Goal: Transaction & Acquisition: Book appointment/travel/reservation

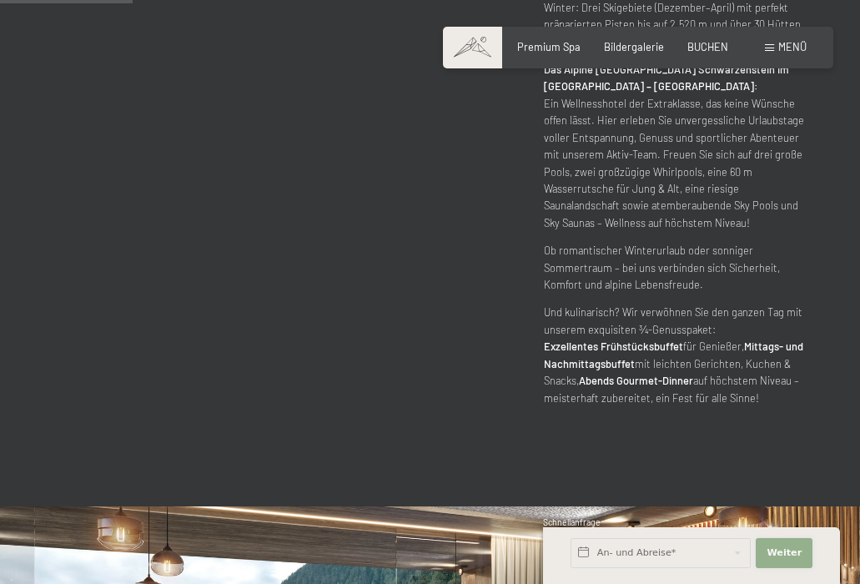
click at [782, 551] on span "Weiter" at bounding box center [784, 553] width 35 height 13
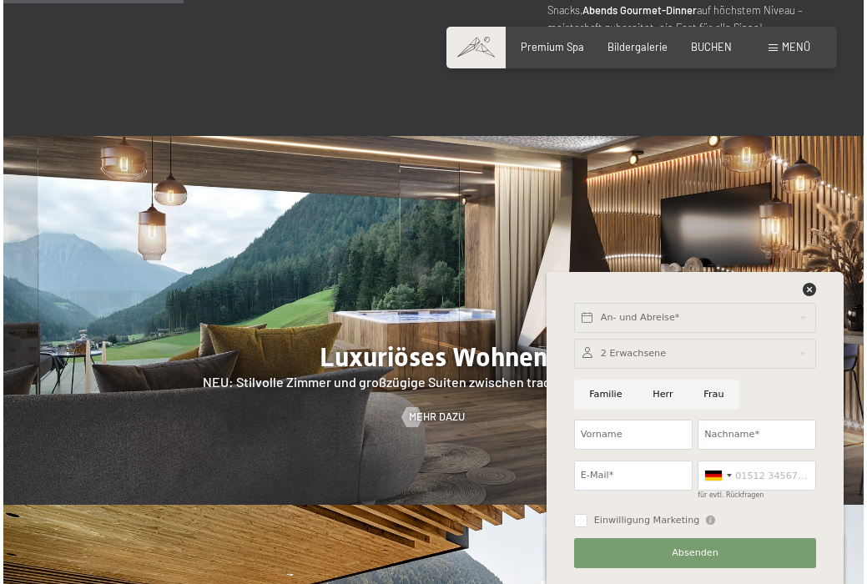
scroll to position [1212, 0]
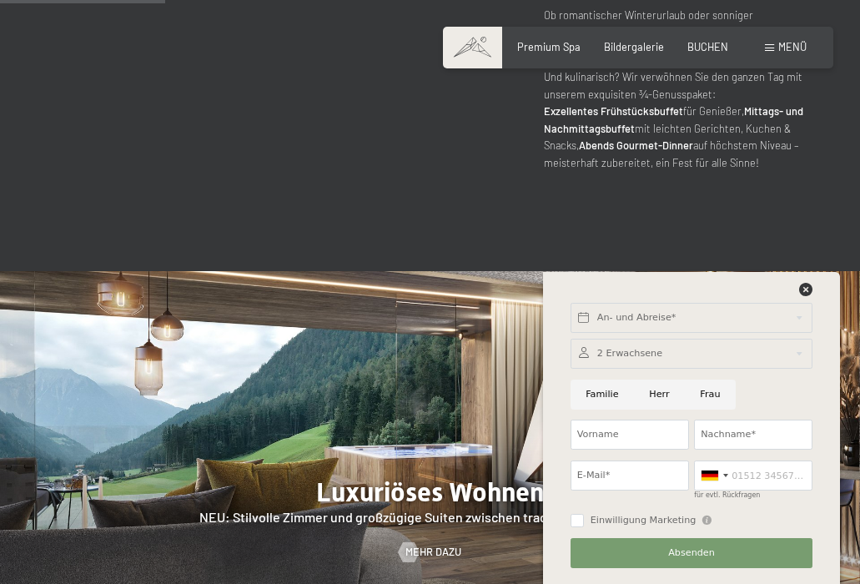
click at [785, 40] on div "Buchen Anfragen Premium Spa Bildergalerie BUCHEN Menü DE IT EN Gutschein Bilder…" at bounding box center [638, 47] width 337 height 15
click at [775, 45] on span at bounding box center [769, 48] width 9 height 8
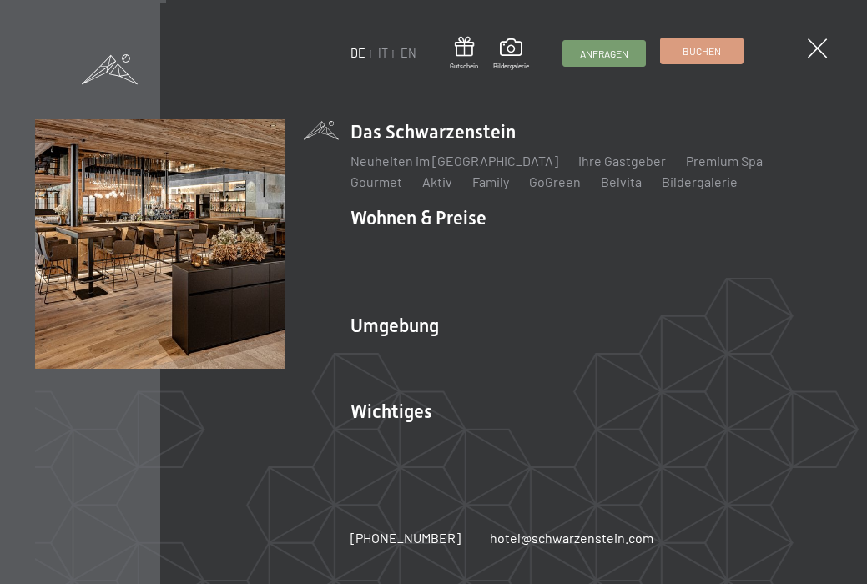
click at [704, 51] on span "Buchen" at bounding box center [702, 51] width 38 height 14
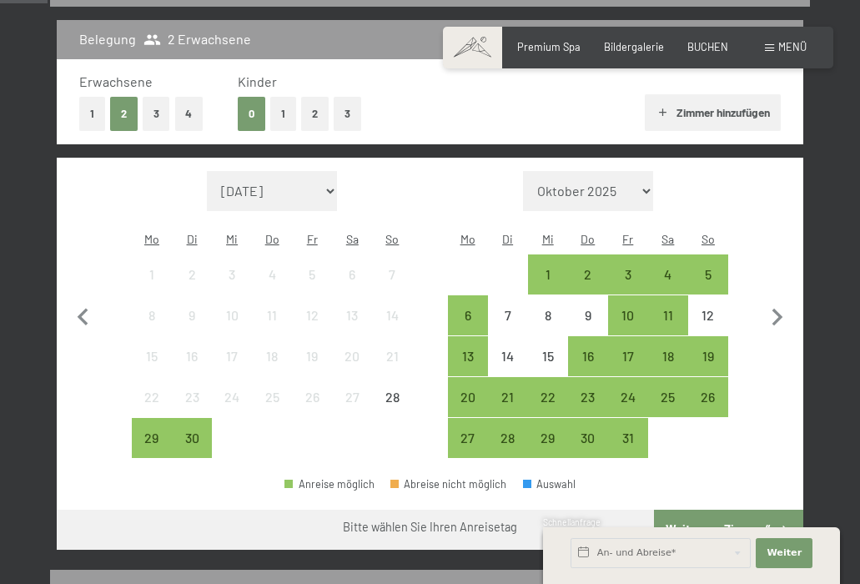
scroll to position [362, 0]
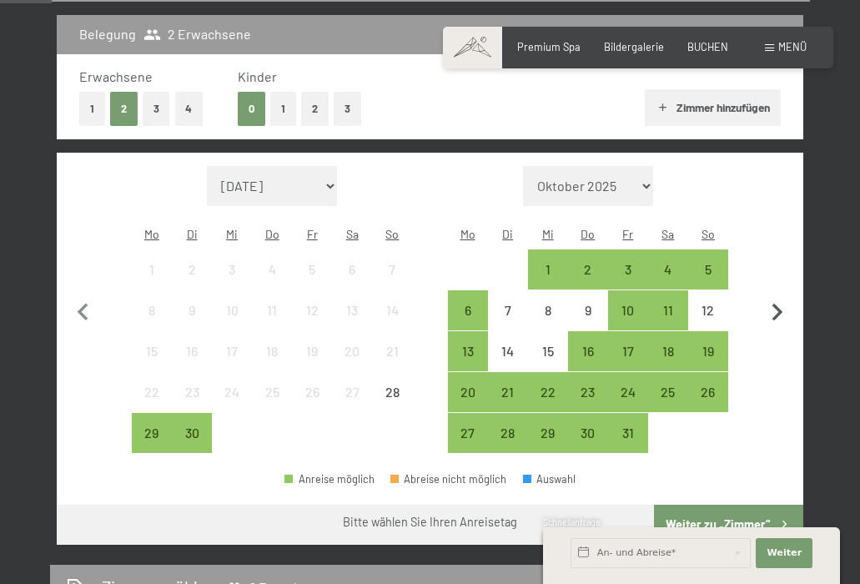
click at [778, 295] on icon "button" at bounding box center [777, 312] width 35 height 35
select select "[DATE]"
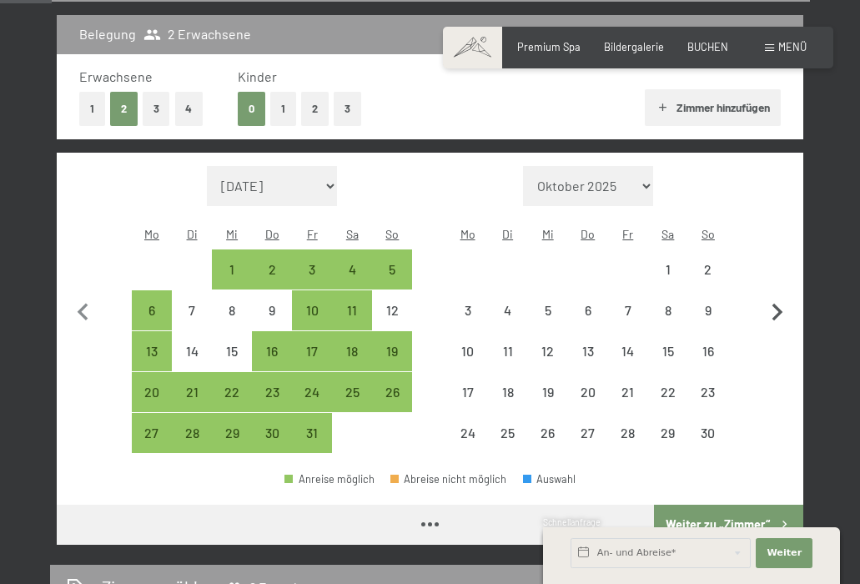
click at [778, 295] on icon "button" at bounding box center [777, 312] width 35 height 35
select select "[DATE]"
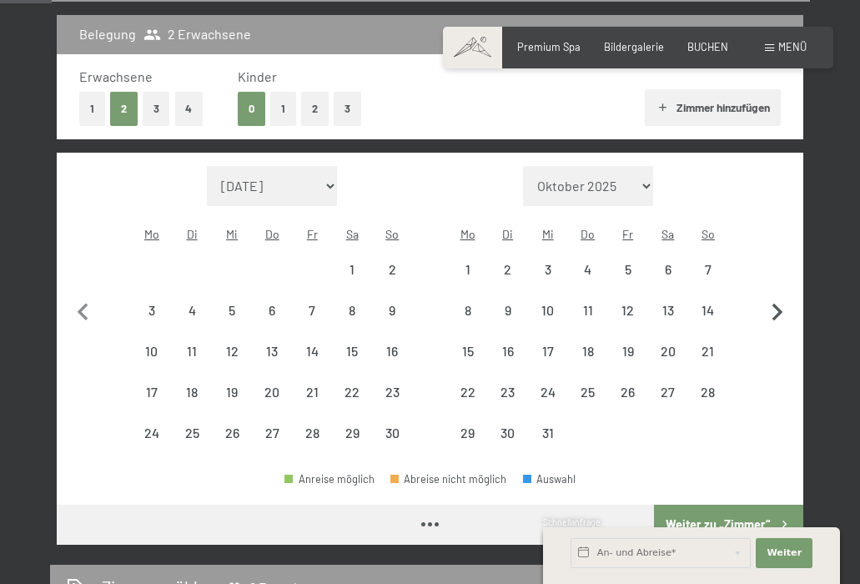
select select "[DATE]"
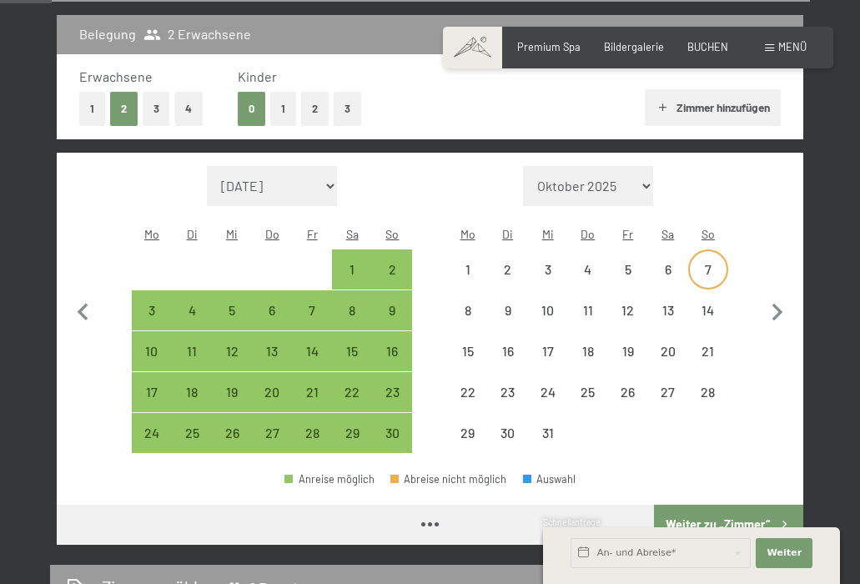
select select "[DATE]"
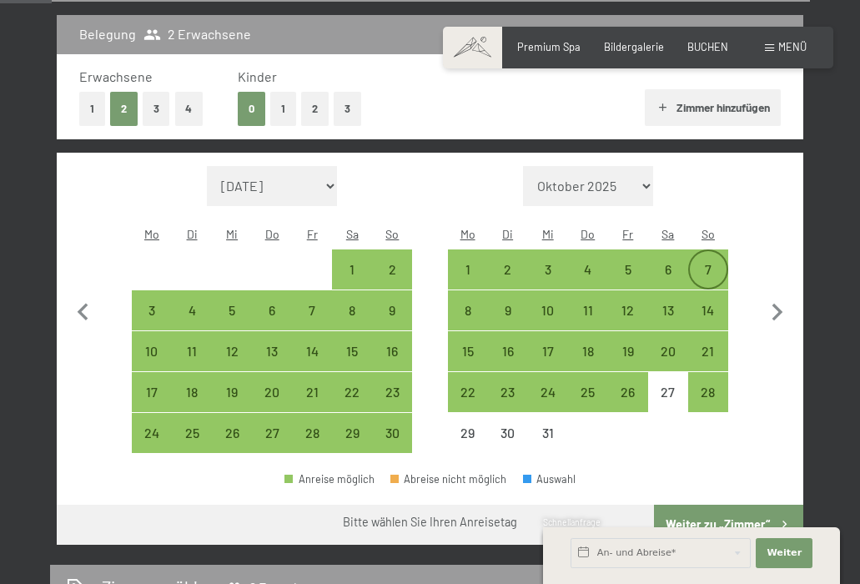
click at [709, 263] on div "7" at bounding box center [708, 281] width 37 height 37
select select "[DATE]"
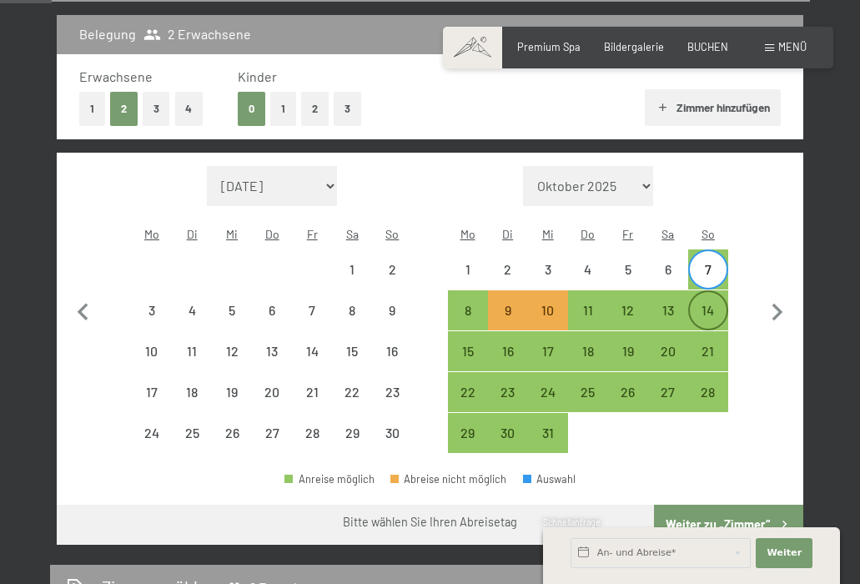
click at [710, 304] on div "14" at bounding box center [708, 322] width 37 height 37
select select "[DATE]"
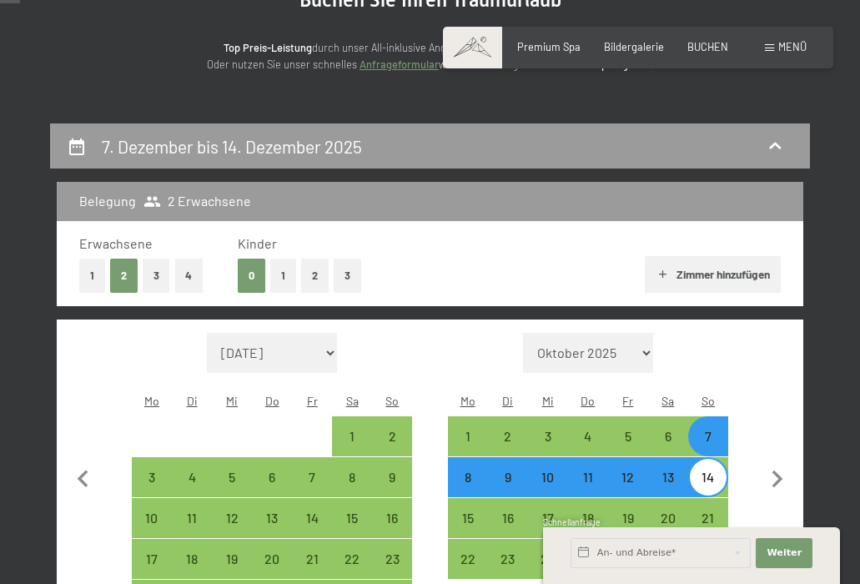
scroll to position [209, 0]
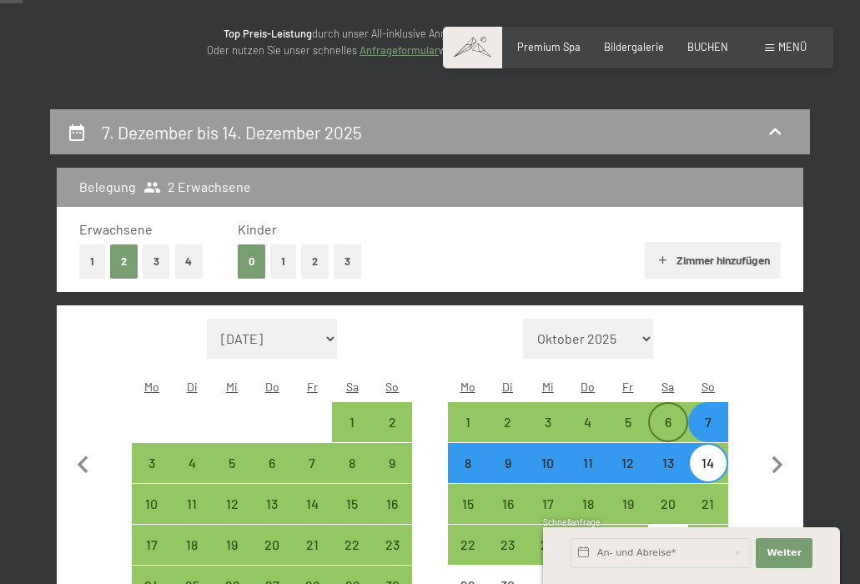
click at [674, 416] on div "6" at bounding box center [668, 434] width 37 height 37
select select "[DATE]"
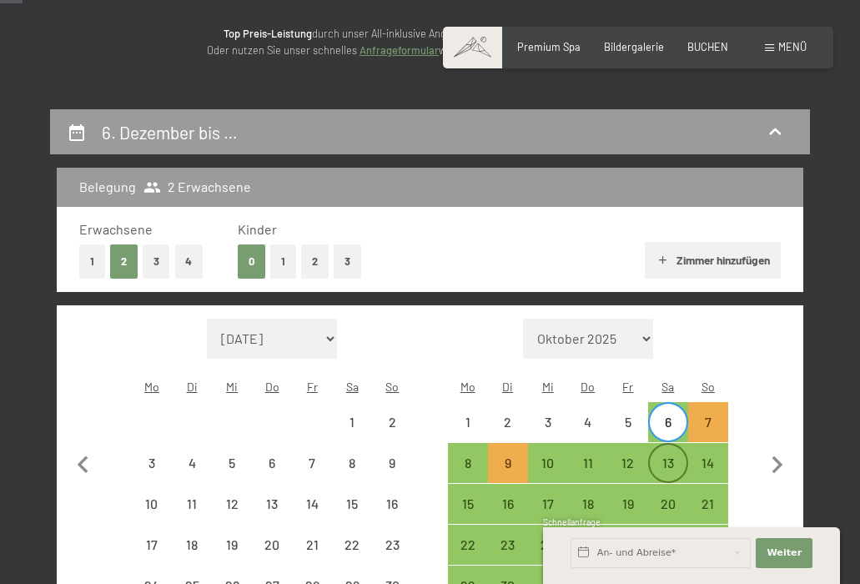
click at [669, 457] on div "13" at bounding box center [668, 475] width 37 height 37
select select "[DATE]"
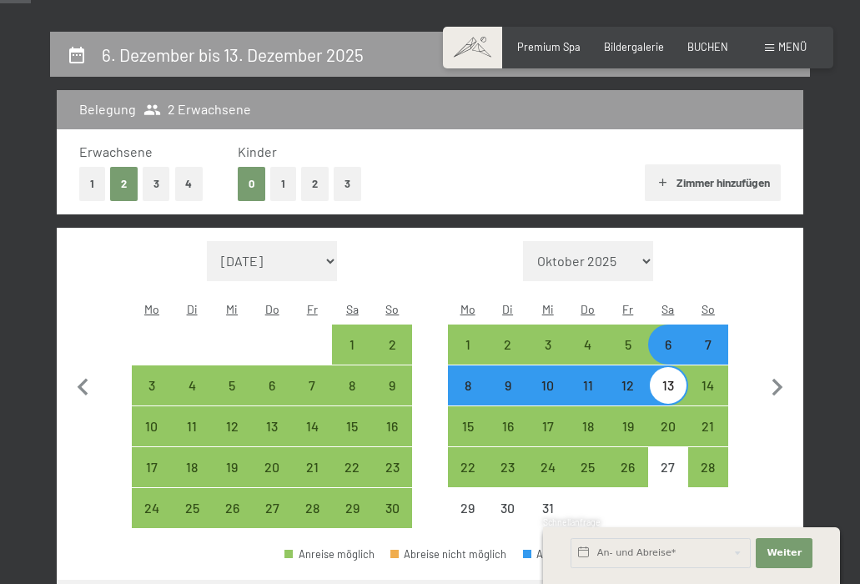
scroll to position [289, 0]
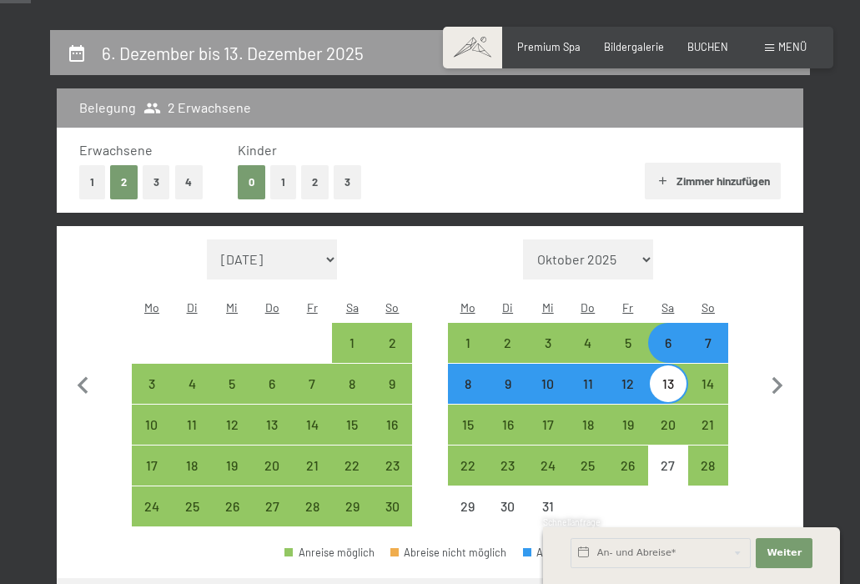
click at [714, 336] on div "7" at bounding box center [708, 354] width 37 height 37
select select "[DATE]"
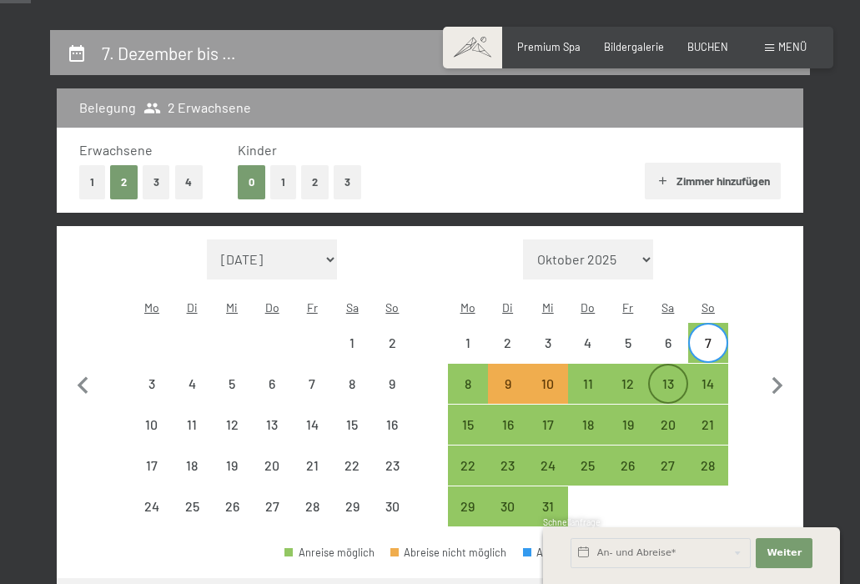
click at [672, 377] on div "13" at bounding box center [668, 395] width 37 height 37
select select "[DATE]"
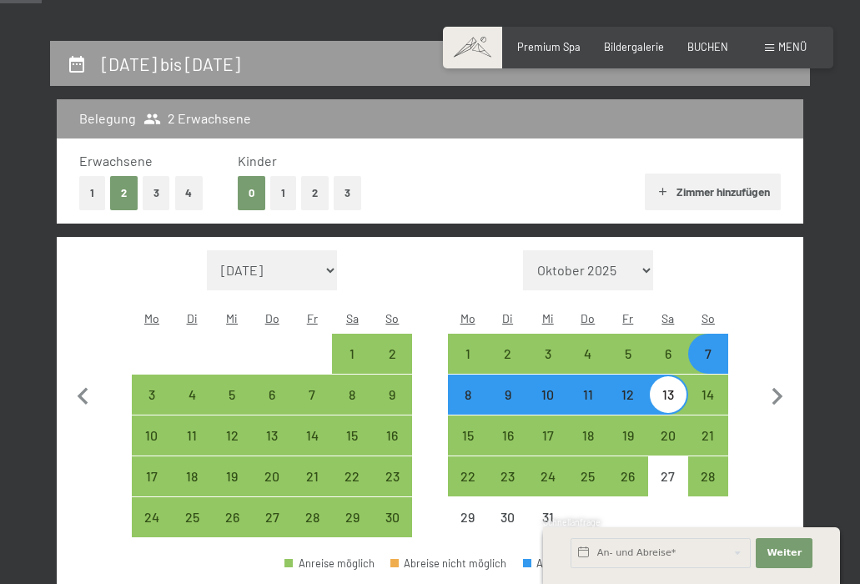
scroll to position [278, 0]
click at [632, 388] on div "12" at bounding box center [628, 406] width 37 height 37
select select "[DATE]"
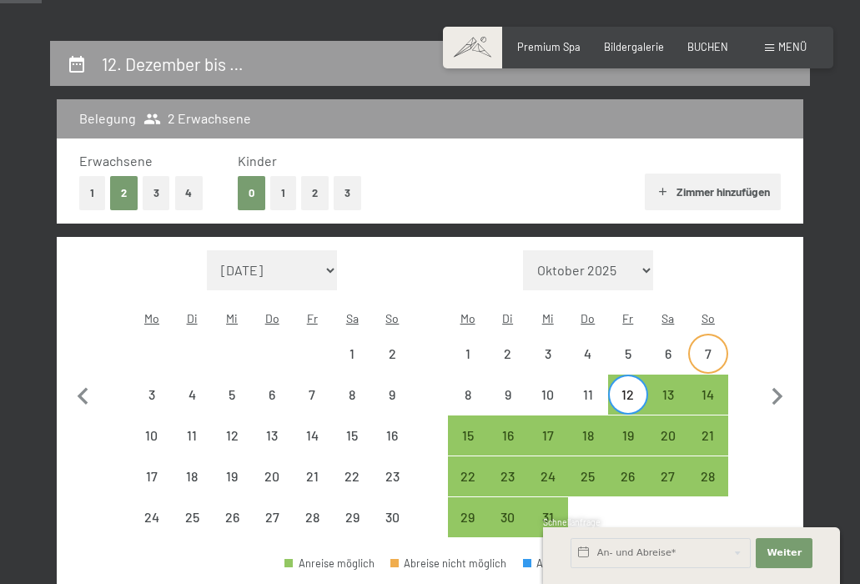
click at [714, 347] on div "7" at bounding box center [708, 365] width 37 height 37
select select "[DATE]"
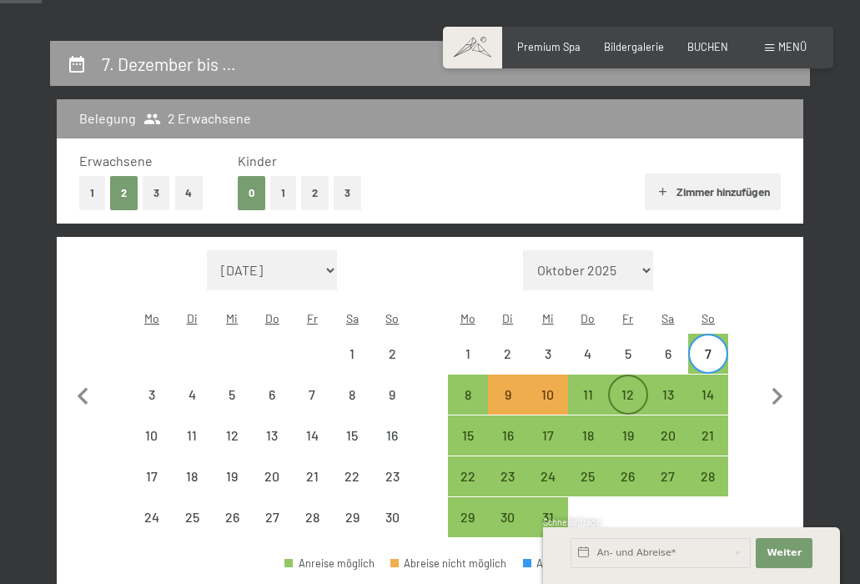
click at [628, 388] on div "12" at bounding box center [628, 406] width 37 height 37
select select "[DATE]"
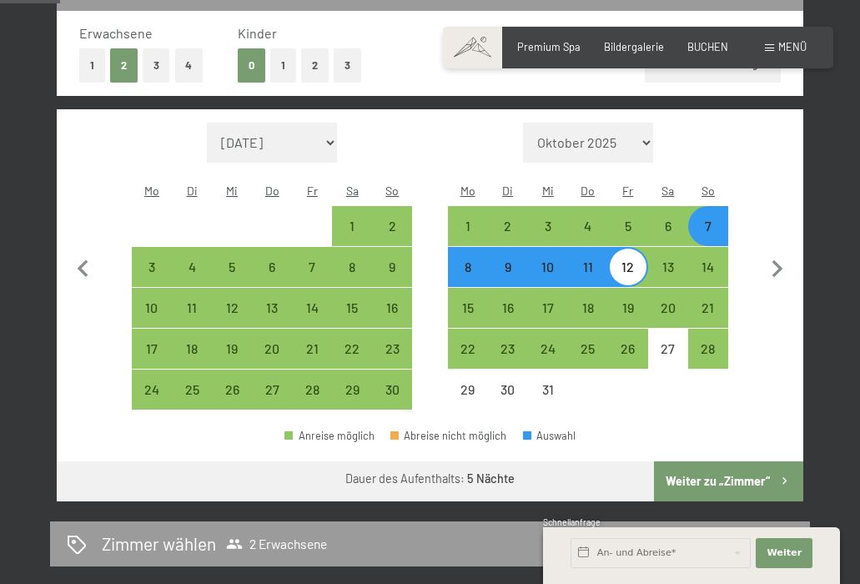
scroll to position [404, 0]
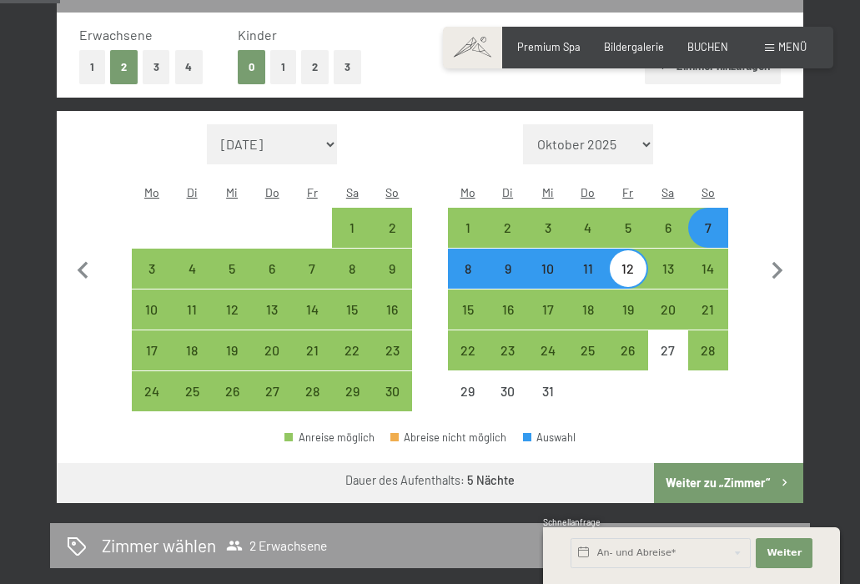
click at [714, 221] on div "7" at bounding box center [708, 239] width 37 height 37
select select "[DATE]"
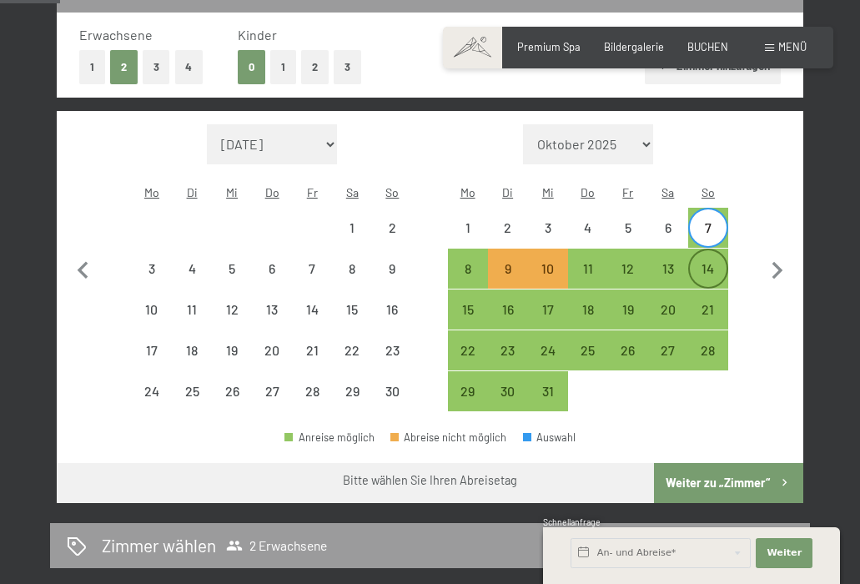
click at [716, 262] on div "14" at bounding box center [708, 280] width 37 height 37
select select "[DATE]"
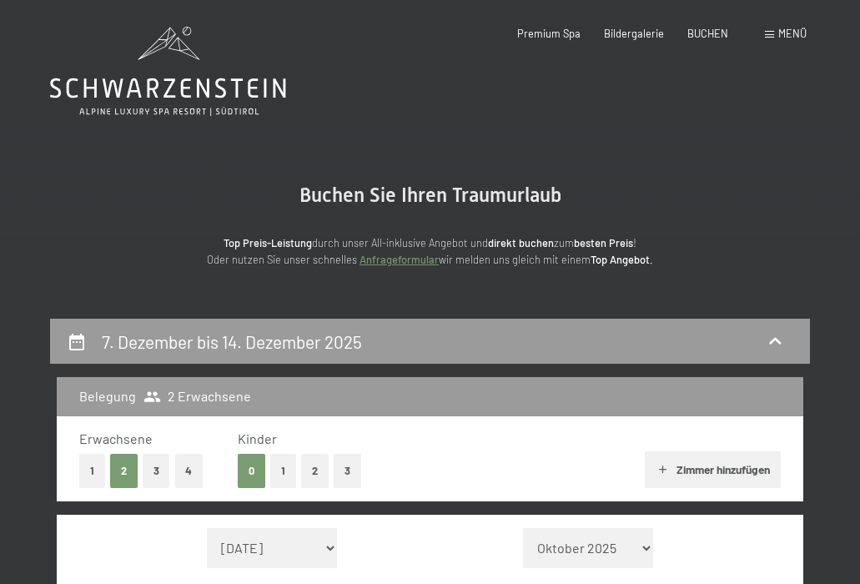
scroll to position [0, 0]
